Goal: Information Seeking & Learning: Learn about a topic

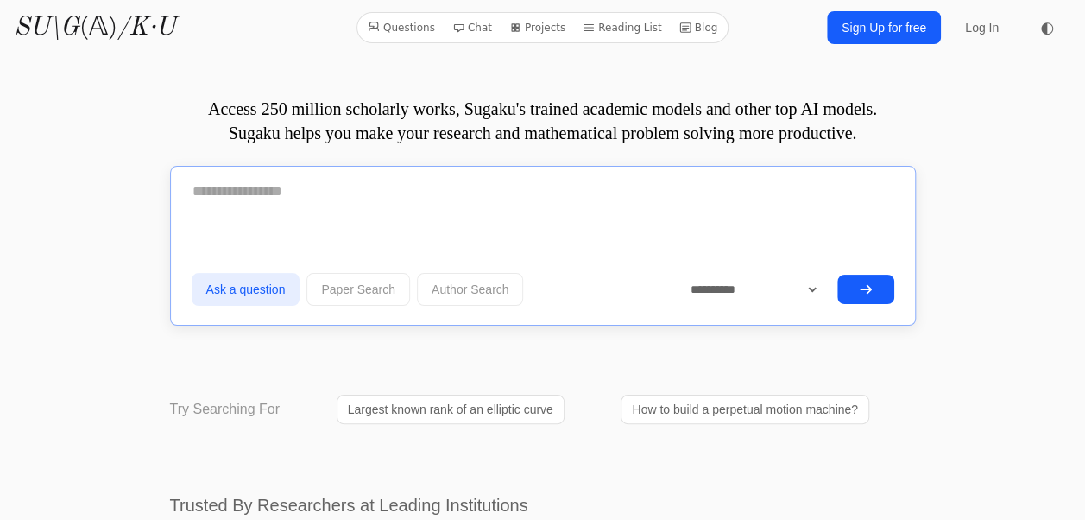
click at [416, 191] on textarea at bounding box center [543, 191] width 703 height 43
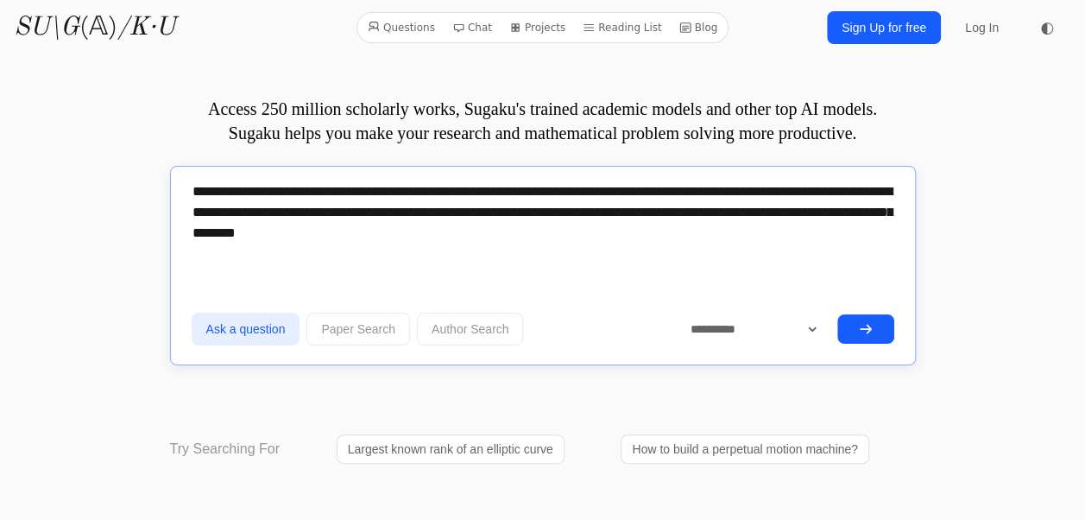
type textarea "**********"
click at [872, 326] on icon "submit" at bounding box center [866, 329] width 14 height 14
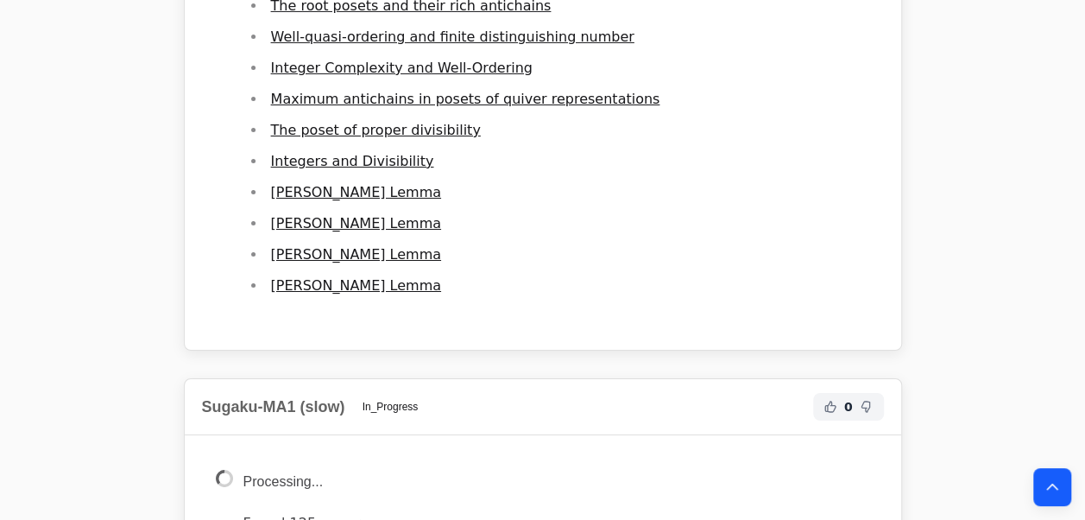
scroll to position [3126, 0]
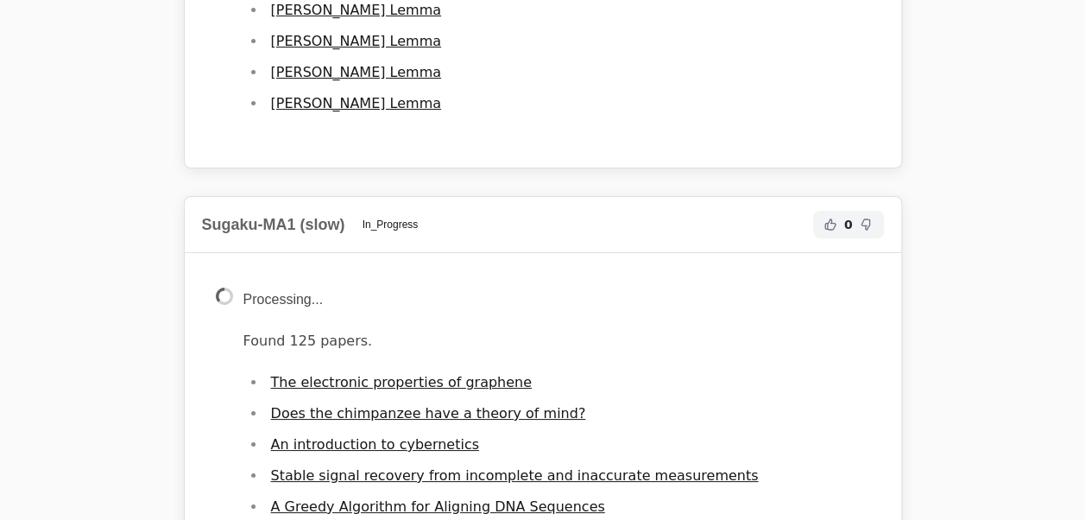
drag, startPoint x: 301, startPoint y: 34, endPoint x: 316, endPoint y: 35, distance: 14.7
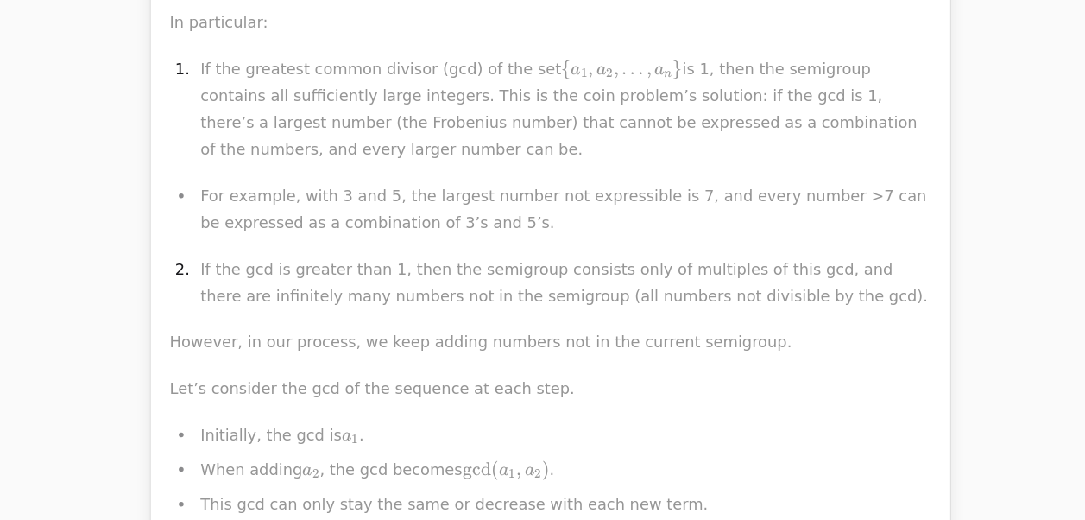
scroll to position [37503, 0]
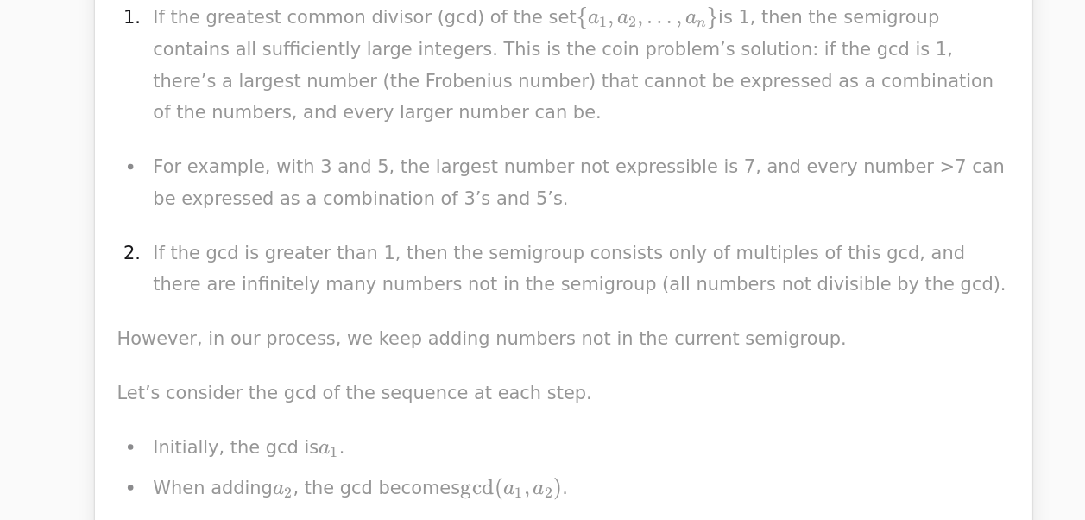
drag, startPoint x: 476, startPoint y: 363, endPoint x: 431, endPoint y: 174, distance: 193.5
drag, startPoint x: 431, startPoint y: 174, endPoint x: 450, endPoint y: 410, distance: 236.4
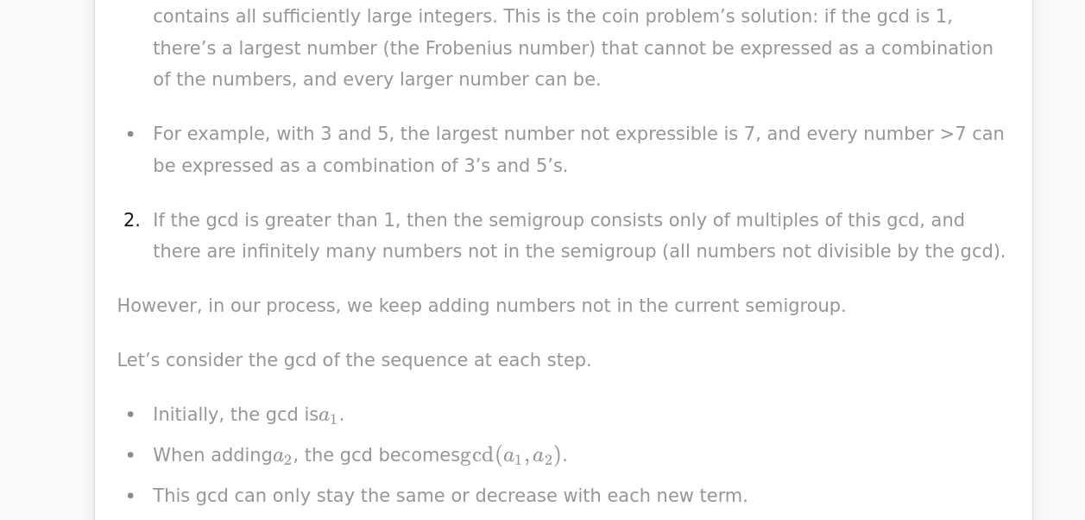
drag, startPoint x: 918, startPoint y: 507, endPoint x: 489, endPoint y: 454, distance: 433.1
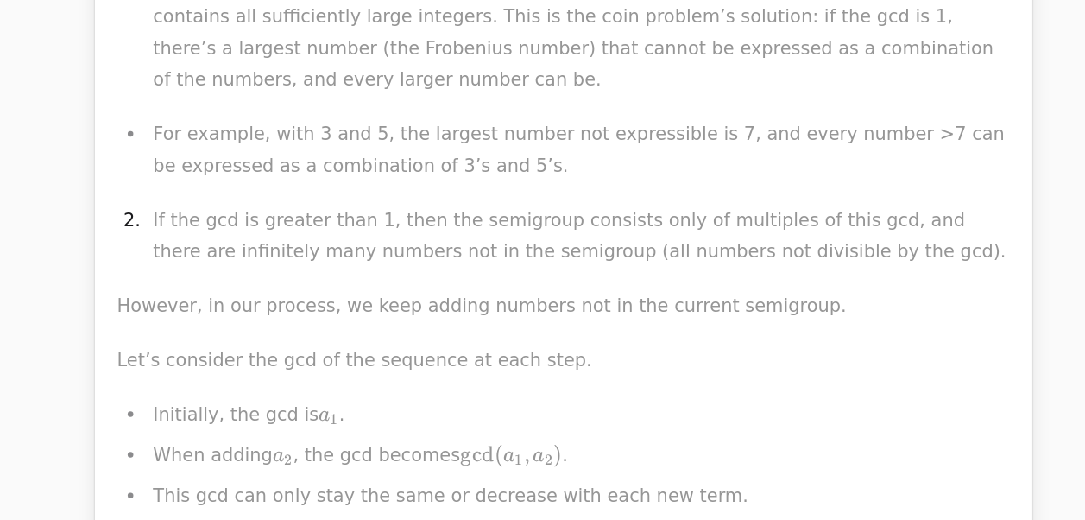
drag, startPoint x: 489, startPoint y: 454, endPoint x: 414, endPoint y: 422, distance: 80.8
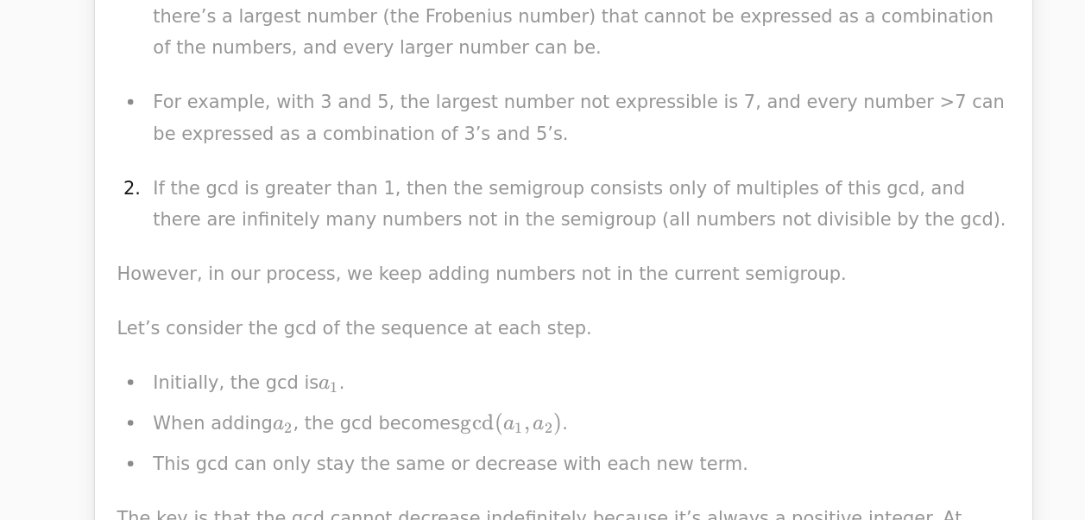
drag, startPoint x: 414, startPoint y: 422, endPoint x: 287, endPoint y: 339, distance: 152.3
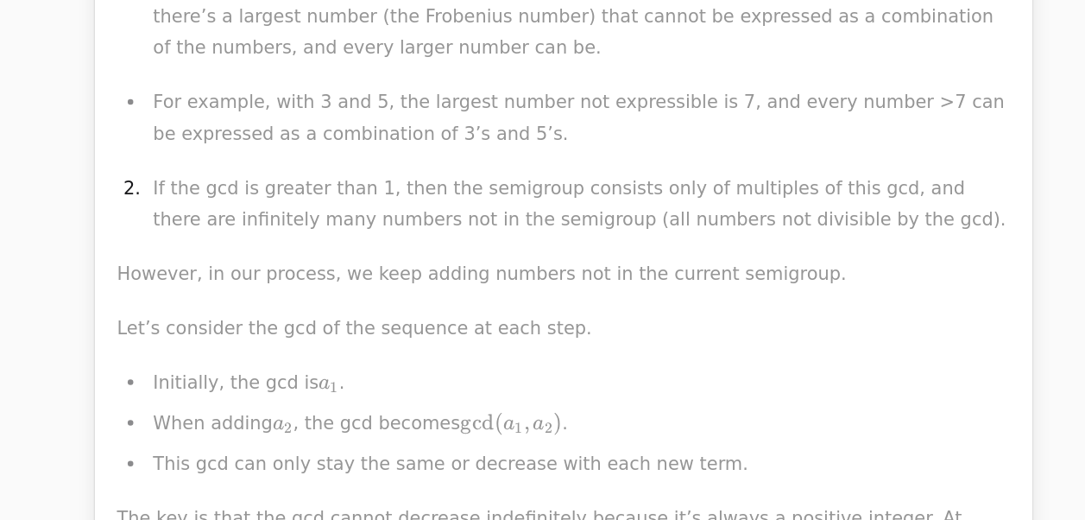
drag, startPoint x: 356, startPoint y: 333, endPoint x: 500, endPoint y: 344, distance: 143.7
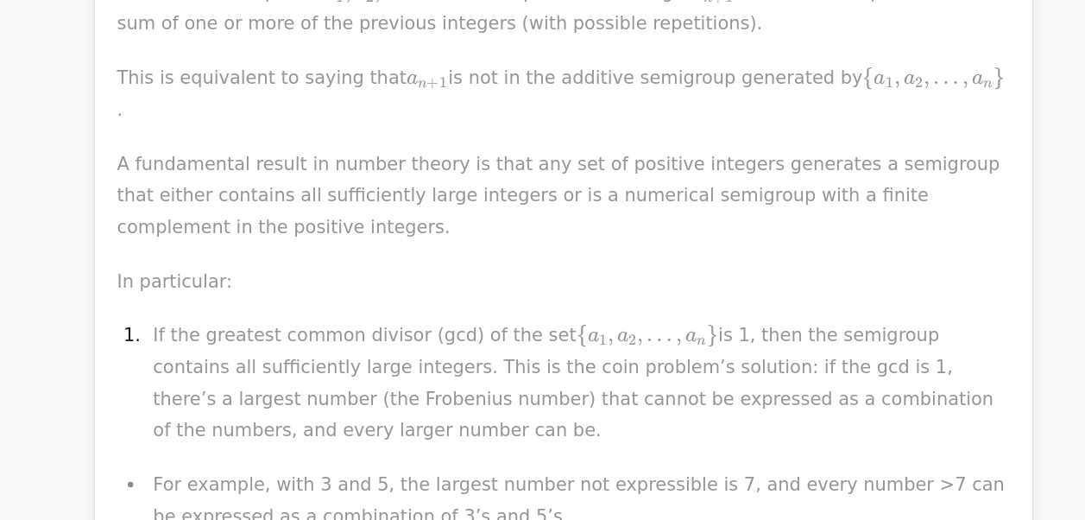
scroll to position [37506, 0]
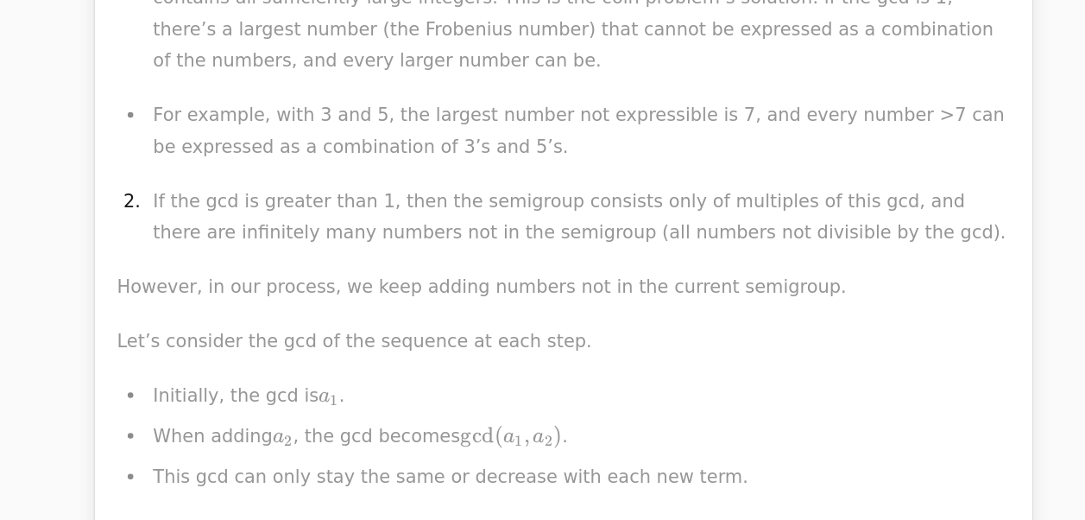
drag, startPoint x: 500, startPoint y: 344, endPoint x: 381, endPoint y: 311, distance: 123.6
drag, startPoint x: 381, startPoint y: 311, endPoint x: 399, endPoint y: 341, distance: 35.2
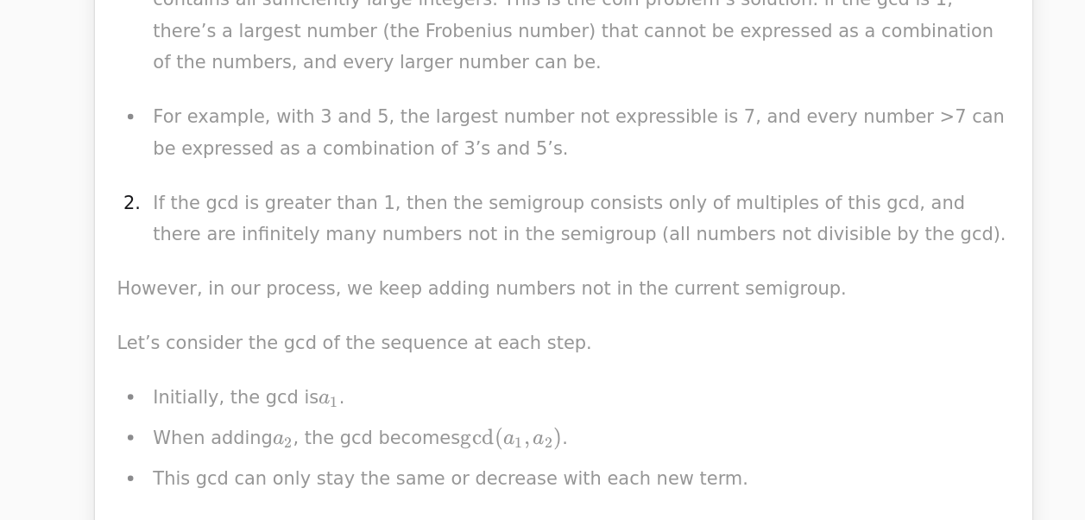
drag, startPoint x: 405, startPoint y: 344, endPoint x: 350, endPoint y: 345, distance: 55.3
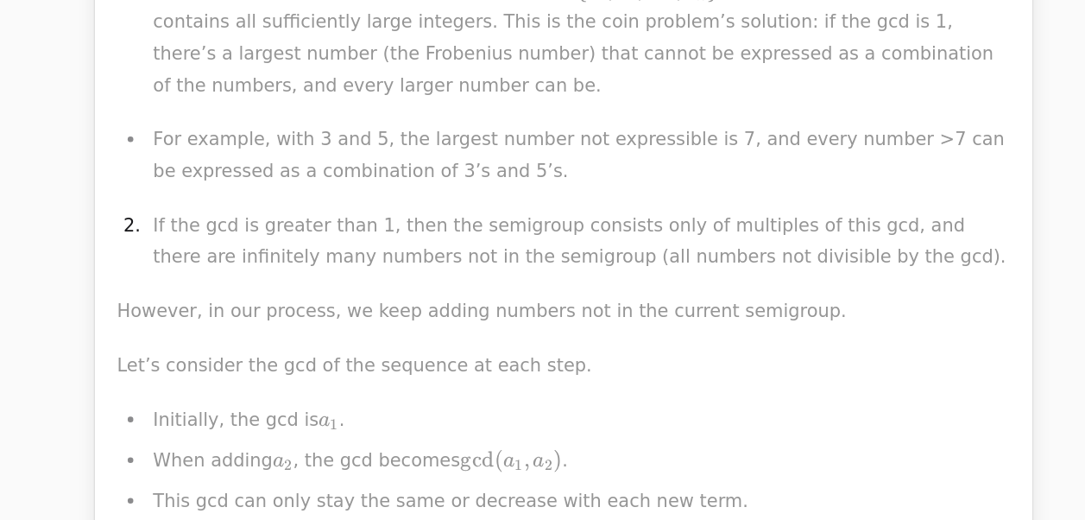
scroll to position [37506, 0]
drag, startPoint x: 544, startPoint y: 376, endPoint x: 444, endPoint y: 325, distance: 112.3
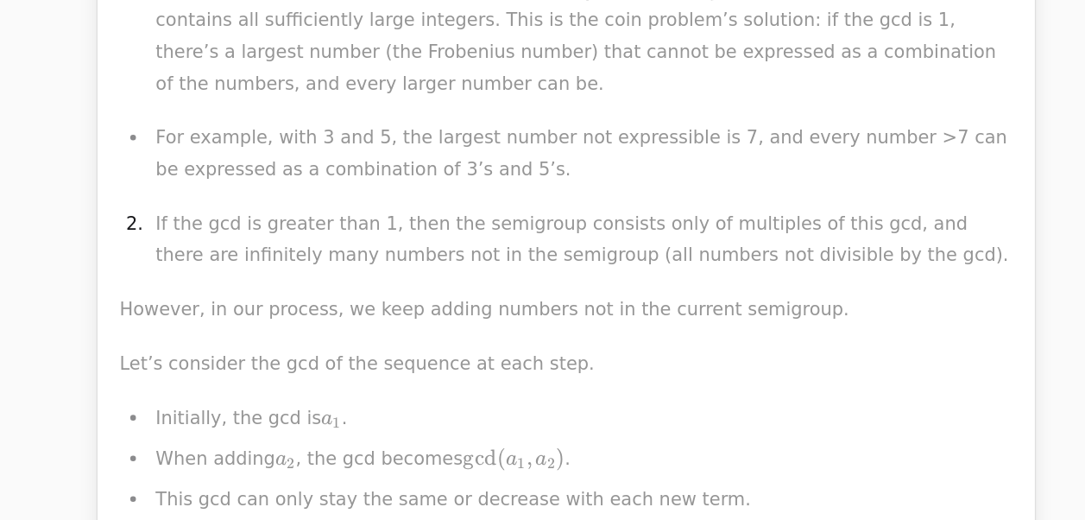
drag, startPoint x: 444, startPoint y: 325, endPoint x: 398, endPoint y: 344, distance: 49.2
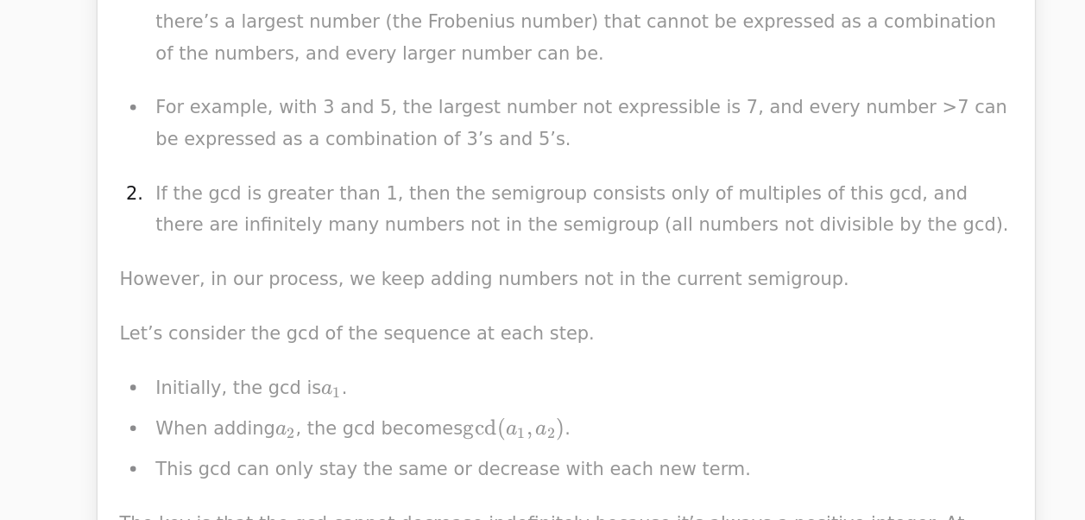
scroll to position [37530, 0]
drag, startPoint x: 398, startPoint y: 344, endPoint x: 367, endPoint y: 312, distance: 44.6
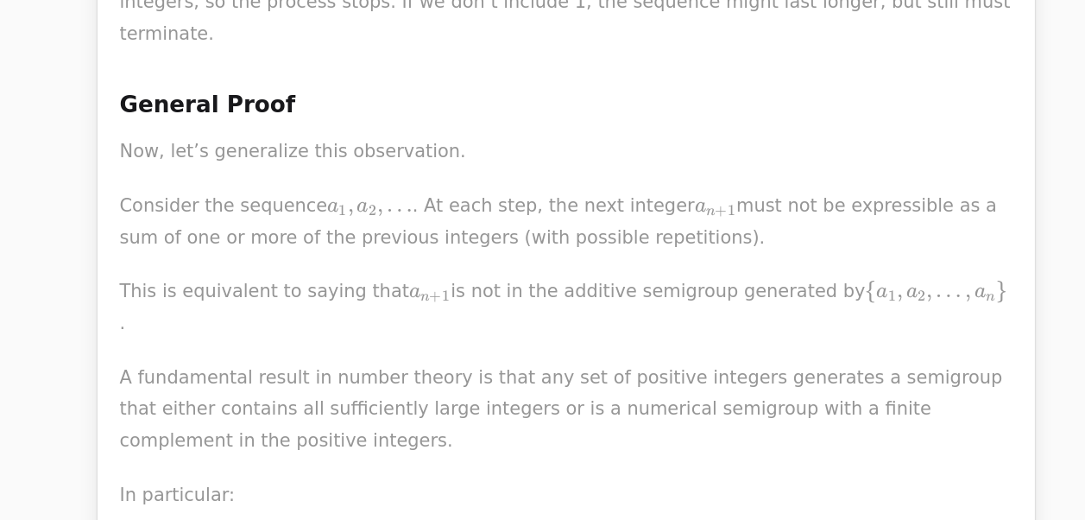
scroll to position [37200, 0]
drag, startPoint x: 209, startPoint y: 138, endPoint x: 634, endPoint y: 306, distance: 457.6
drag, startPoint x: 436, startPoint y: 211, endPoint x: 438, endPoint y: 225, distance: 14.8
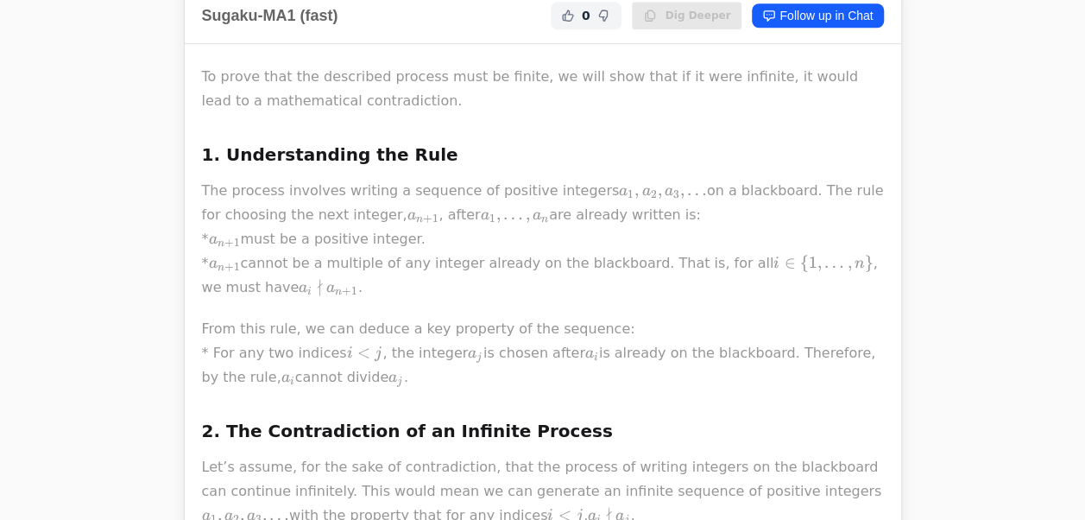
scroll to position [0, 0]
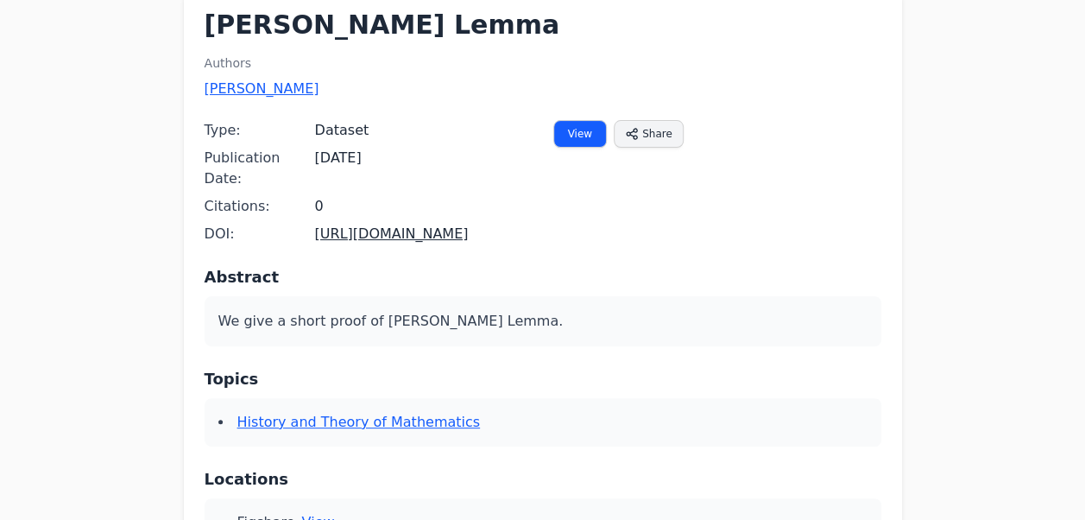
scroll to position [103, 0]
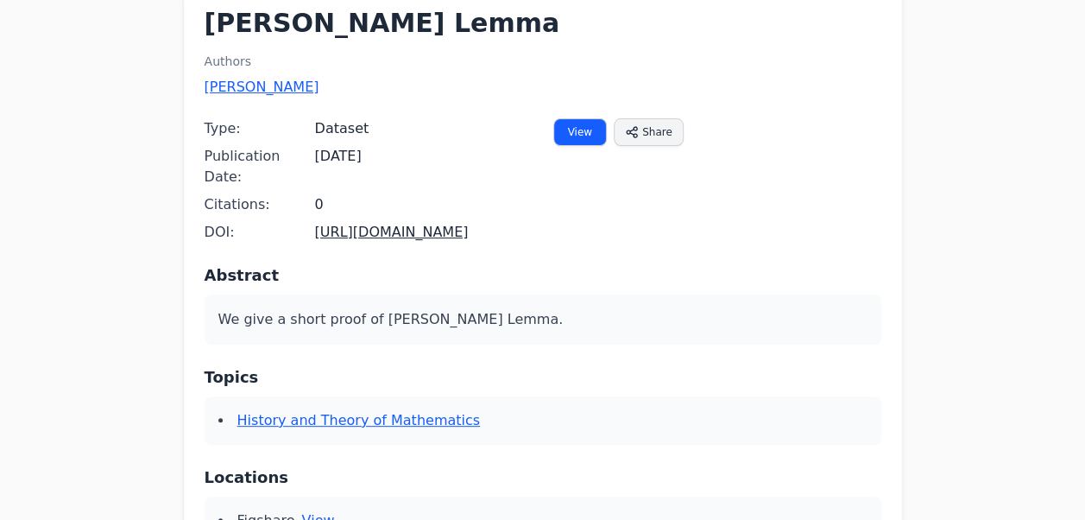
click at [558, 148] on div "View Share Copy link Twitter Facebook LinkedIn Email Bluesky Mathstodon" at bounding box center [717, 180] width 328 height 124
click at [571, 138] on link "View" at bounding box center [580, 132] width 54 height 28
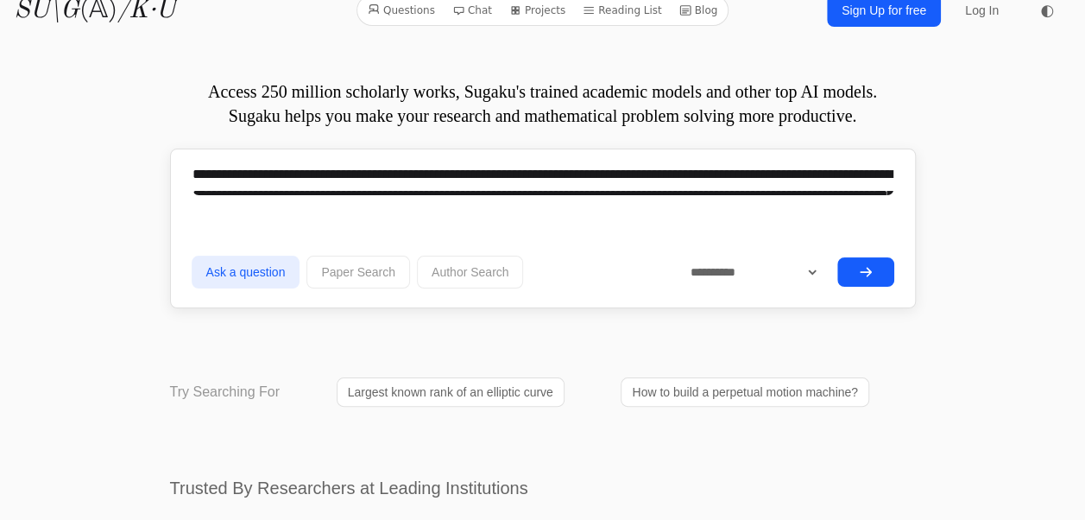
scroll to position [18, 0]
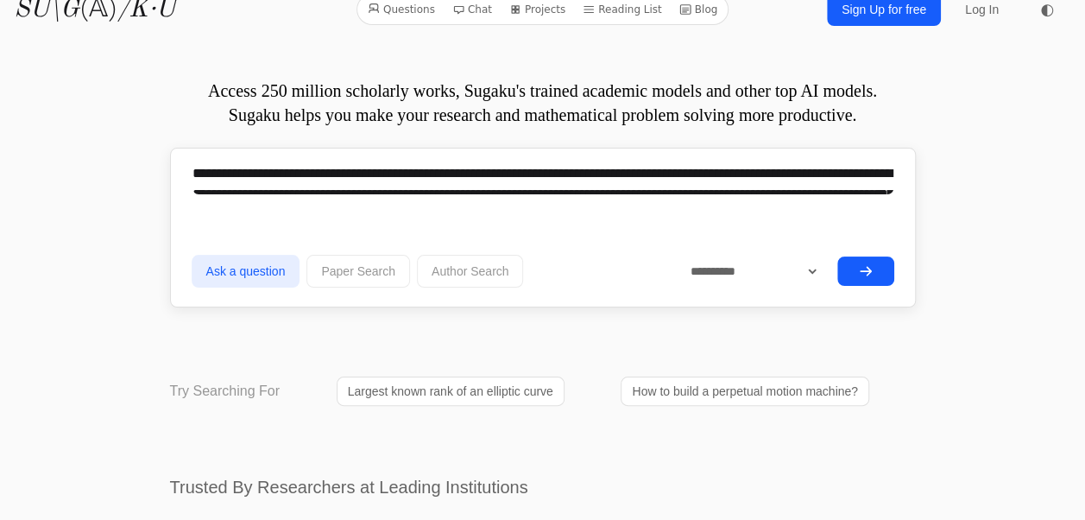
click at [523, 184] on textarea "**********" at bounding box center [543, 173] width 703 height 43
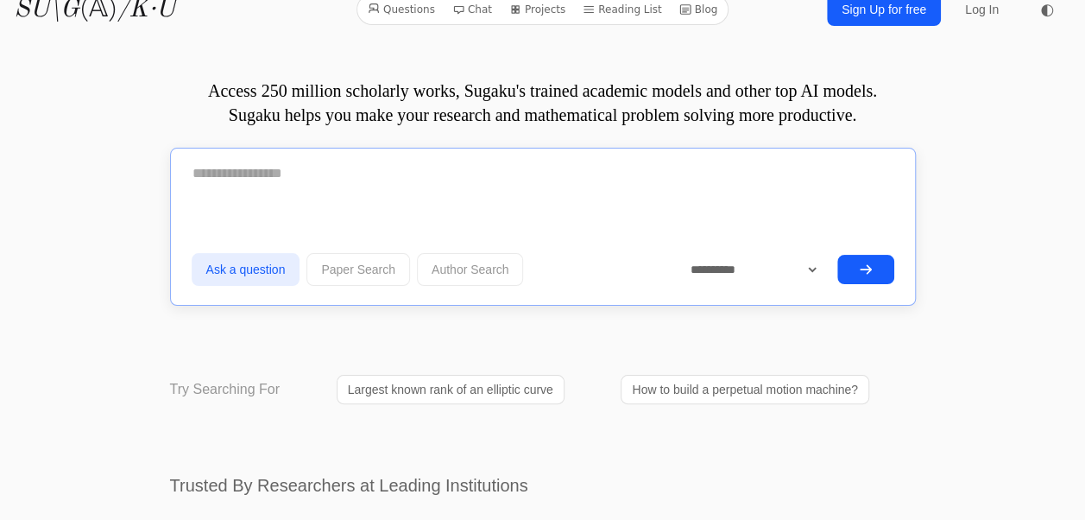
paste textarea "**********"
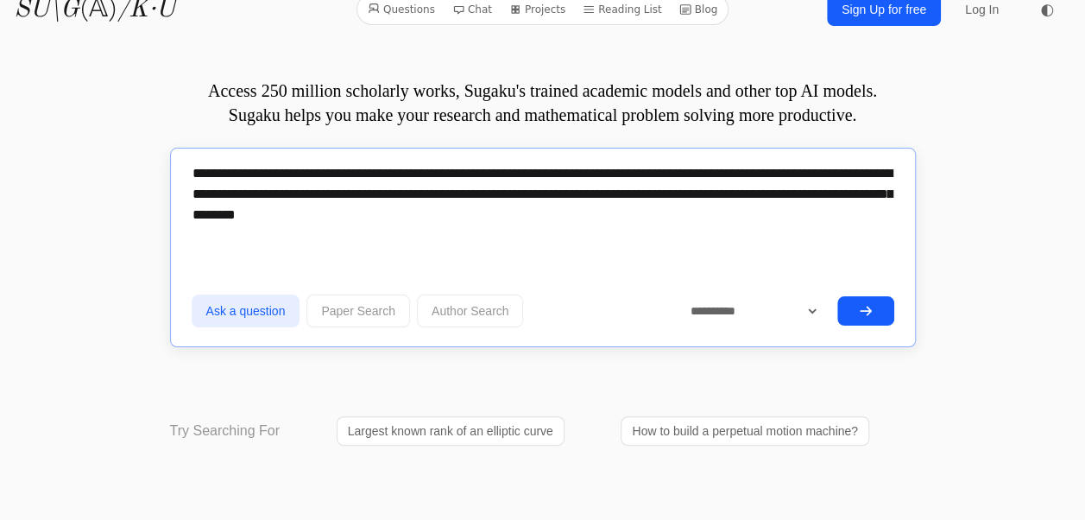
click at [543, 192] on textarea "**********" at bounding box center [543, 193] width 703 height 83
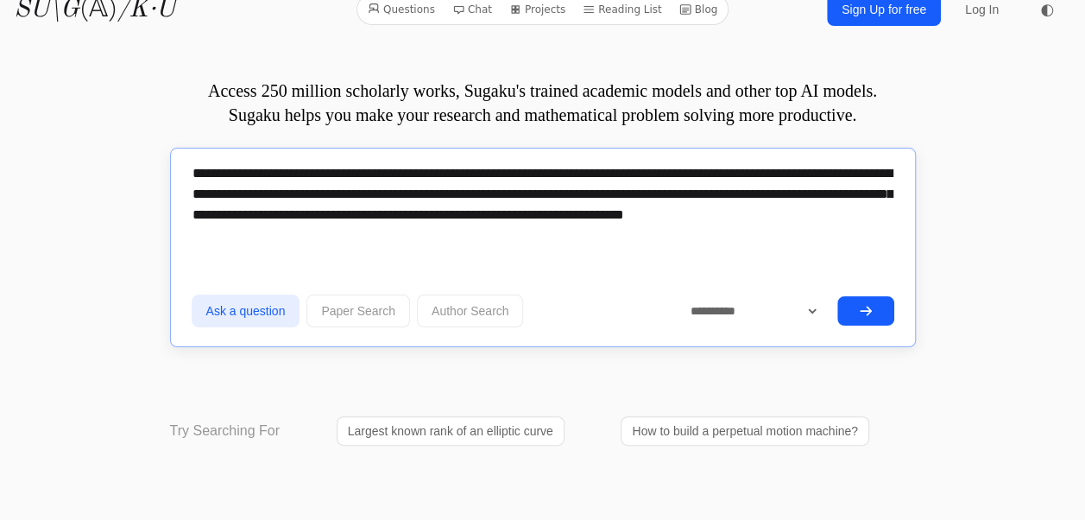
type textarea "**********"
click at [851, 302] on button "submit" at bounding box center [865, 310] width 57 height 29
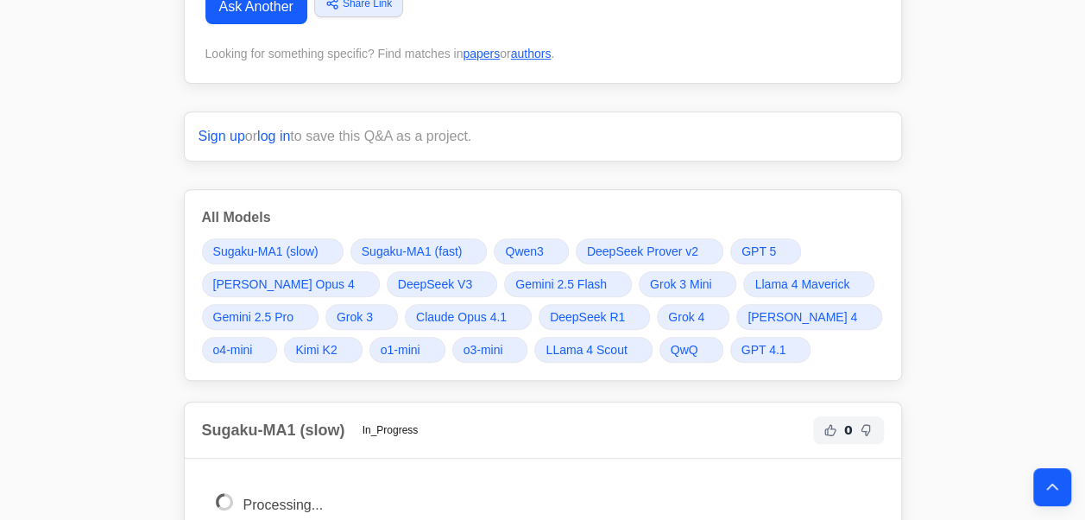
scroll to position [302, 0]
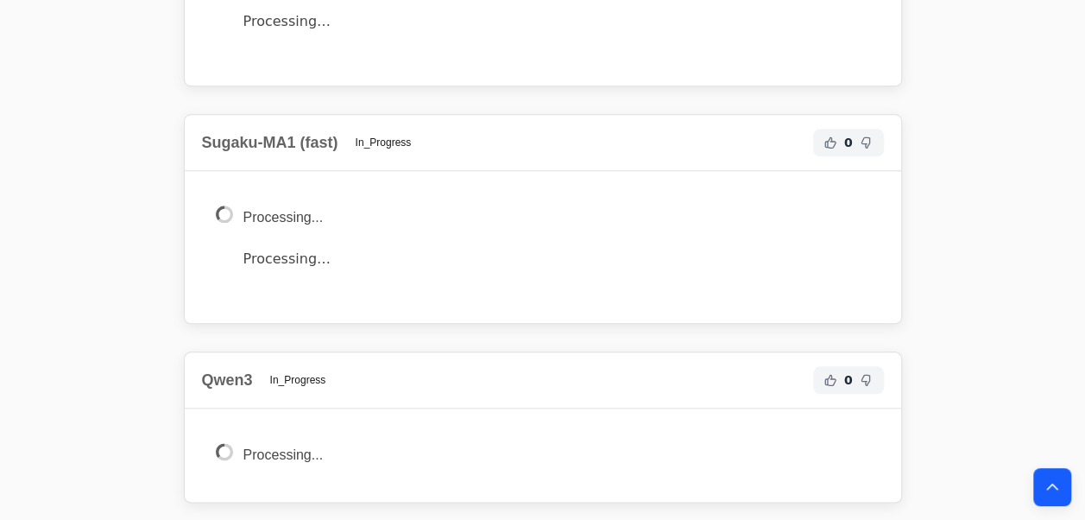
scroll to position [856, 0]
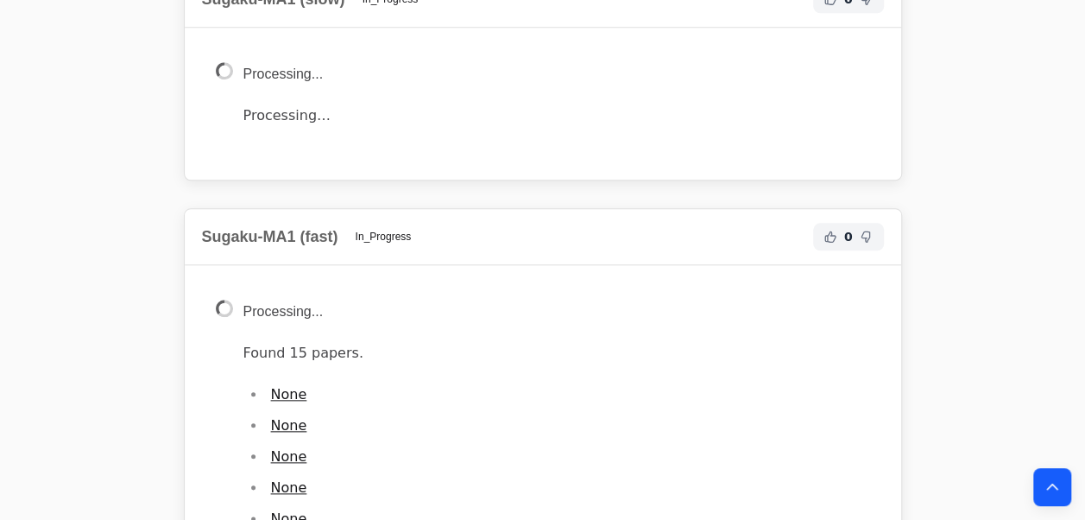
scroll to position [307, 0]
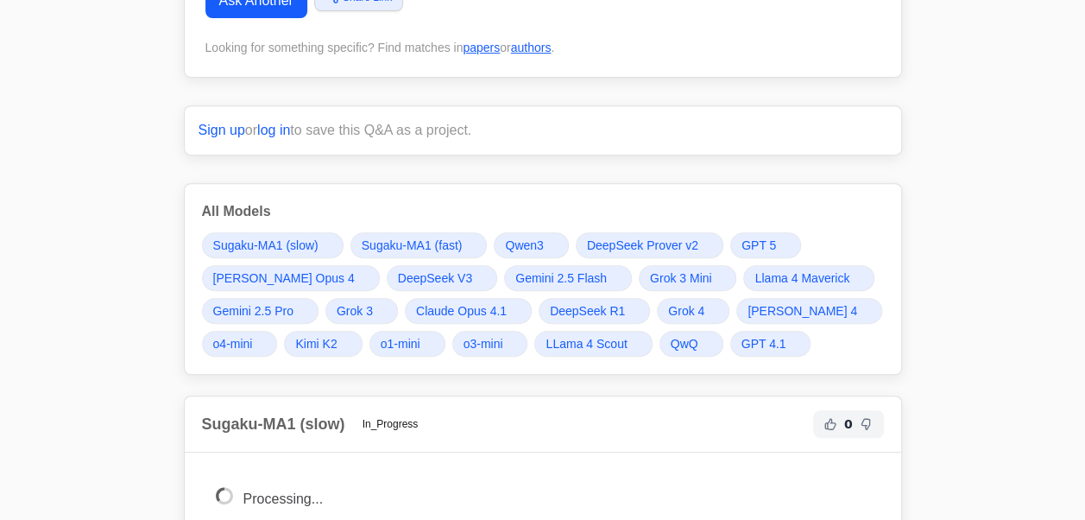
drag, startPoint x: 297, startPoint y: 170, endPoint x: 218, endPoint y: 155, distance: 80.8
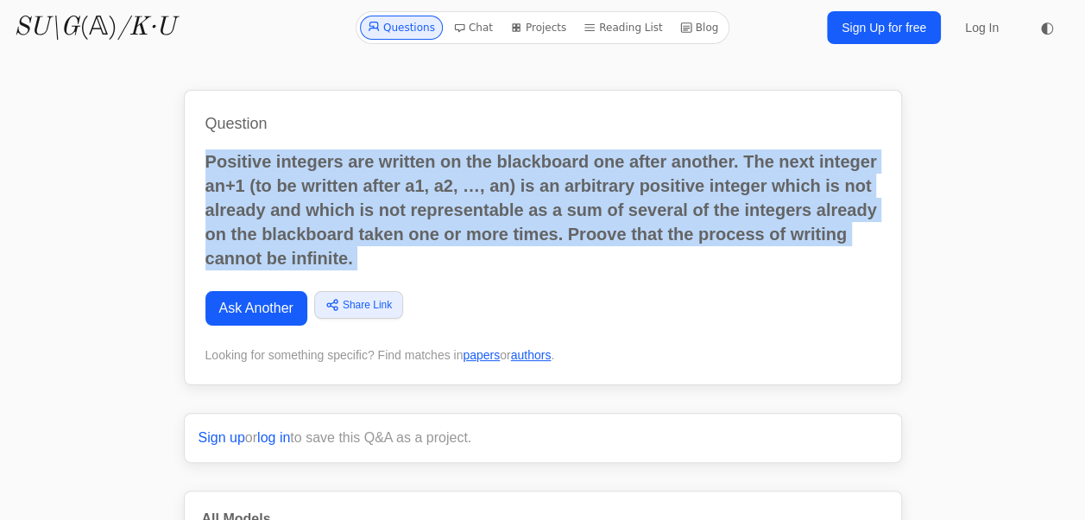
copy div "Positive integers are written on the blackboard one after another. The next int…"
click at [363, 194] on p "Positive integers are written on the blackboard one after another. The next int…" at bounding box center [542, 209] width 675 height 121
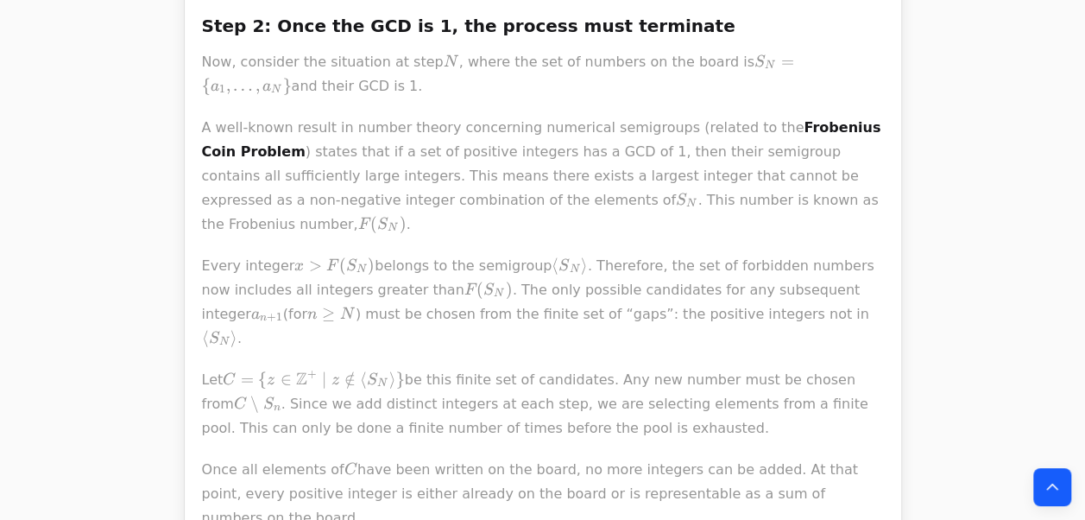
scroll to position [3631, 0]
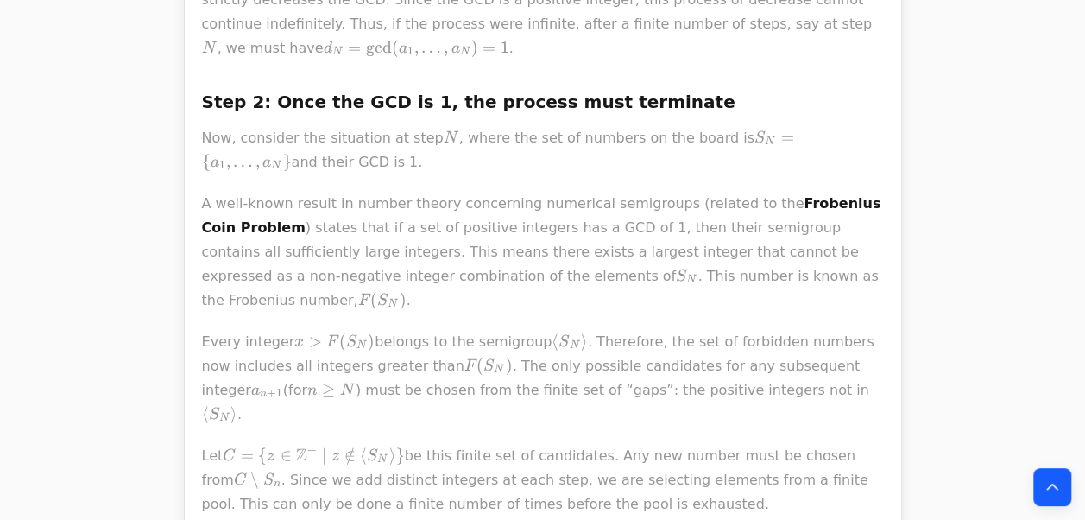
click at [318, 192] on p "A well-known result in number theory concerning numerical semigroups (related t…" at bounding box center [543, 252] width 682 height 121
drag, startPoint x: 318, startPoint y: 105, endPoint x: 302, endPoint y: 211, distance: 107.3
click at [318, 192] on p "A well-known result in number theory concerning numerical semigroups (related t…" at bounding box center [543, 252] width 682 height 121
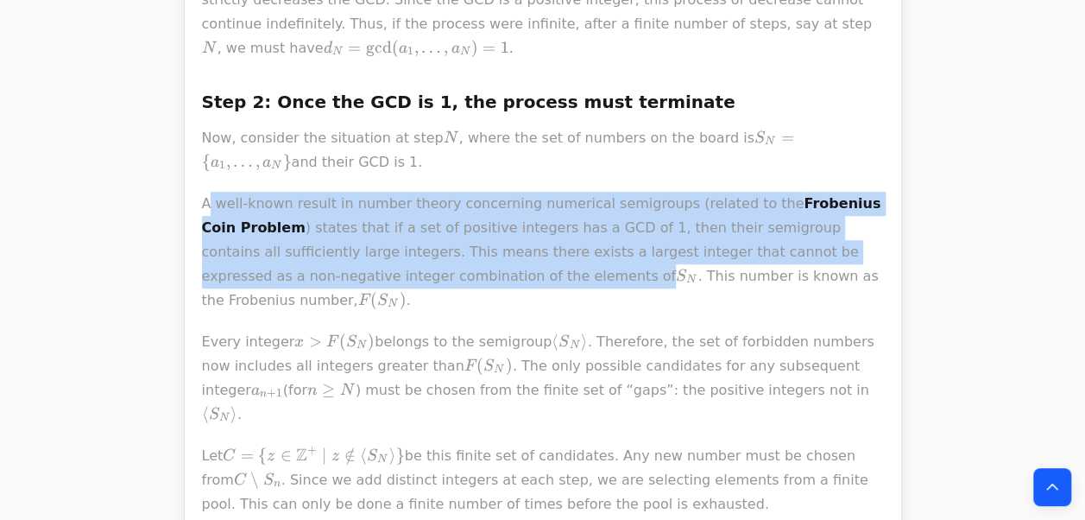
drag, startPoint x: 302, startPoint y: 211, endPoint x: 207, endPoint y: 83, distance: 159.9
click at [207, 192] on p "A well-known result in number theory concerning numerical semigroups (related t…" at bounding box center [543, 252] width 682 height 121
drag, startPoint x: 207, startPoint y: 83, endPoint x: 199, endPoint y: 81, distance: 8.8
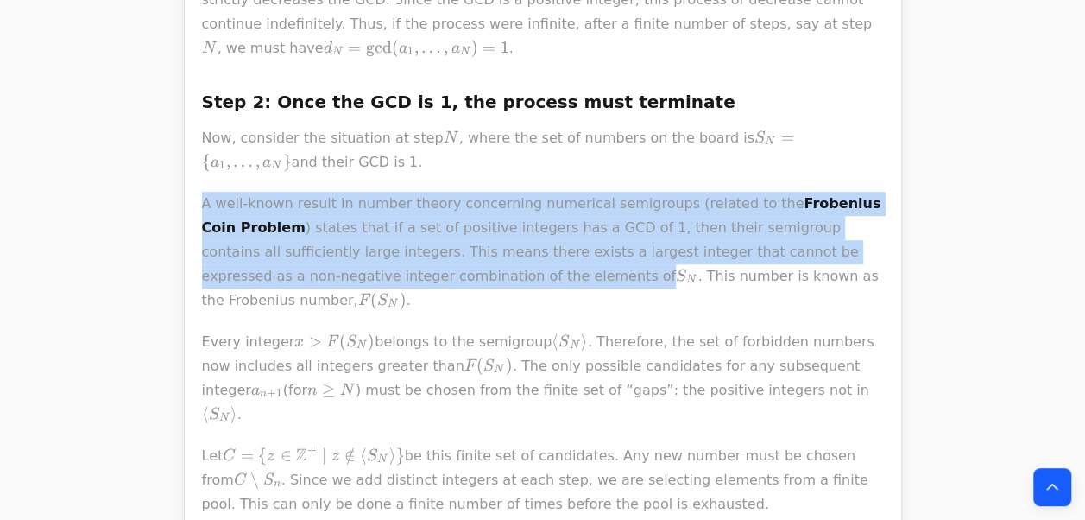
click at [494, 327] on span "N" at bounding box center [499, 327] width 10 height 0
drag, startPoint x: 442, startPoint y: 180, endPoint x: 270, endPoint y: 73, distance: 202.4
click at [287, 192] on p "A well-known result in number theory concerning numerical semigroups (related t…" at bounding box center [543, 252] width 682 height 121
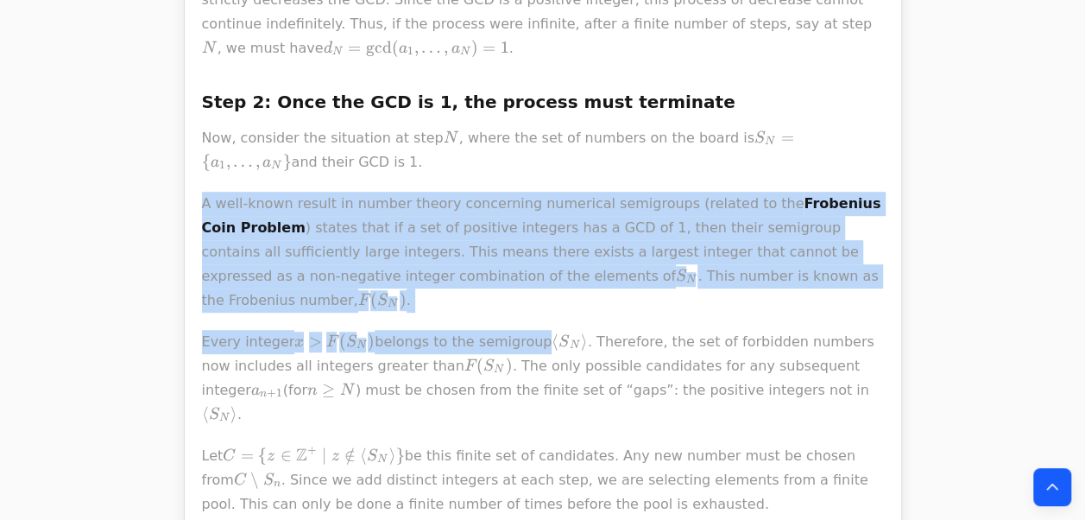
click at [202, 192] on p "A well-known result in number theory concerning numerical semigroups (related t…" at bounding box center [543, 252] width 682 height 121
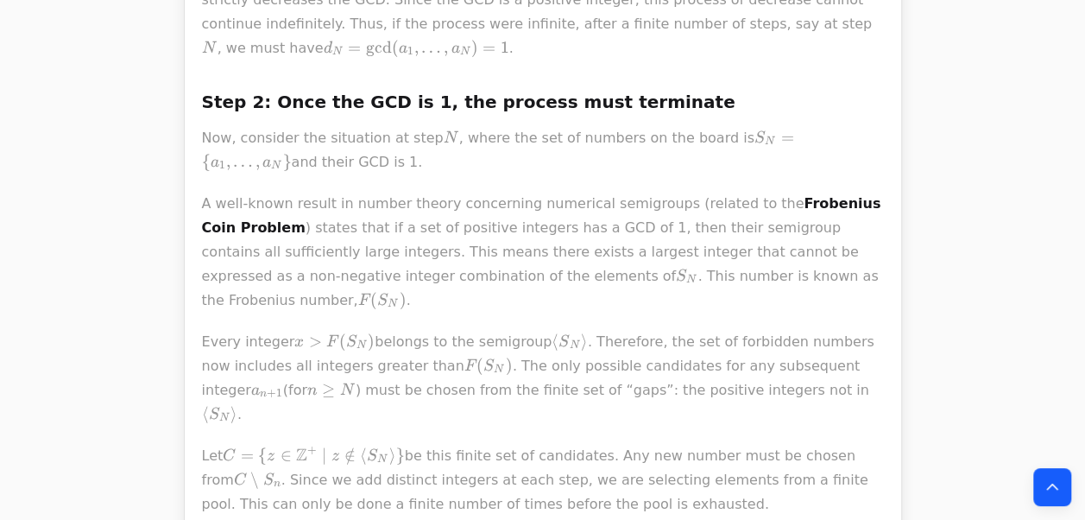
drag, startPoint x: 201, startPoint y: 79, endPoint x: 847, endPoint y: 403, distance: 722.3
copy div "L ipsu-dolor sitame co adipis elitse doeiusmodt incididun utlaboreet (dolorem a…"
click at [235, 445] on span "C =" at bounding box center [240, 455] width 35 height 21
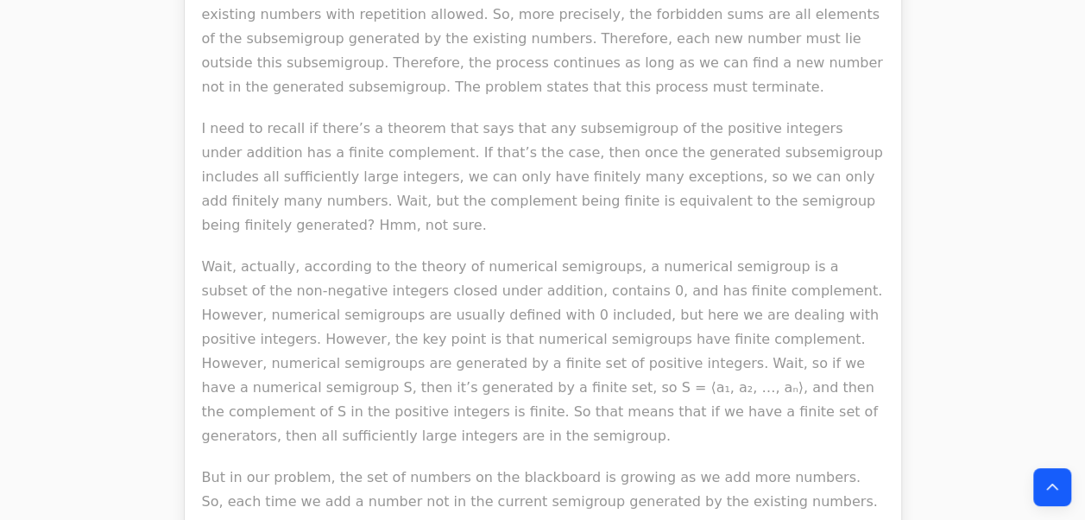
scroll to position [5123, 0]
